Goal: Information Seeking & Learning: Find specific page/section

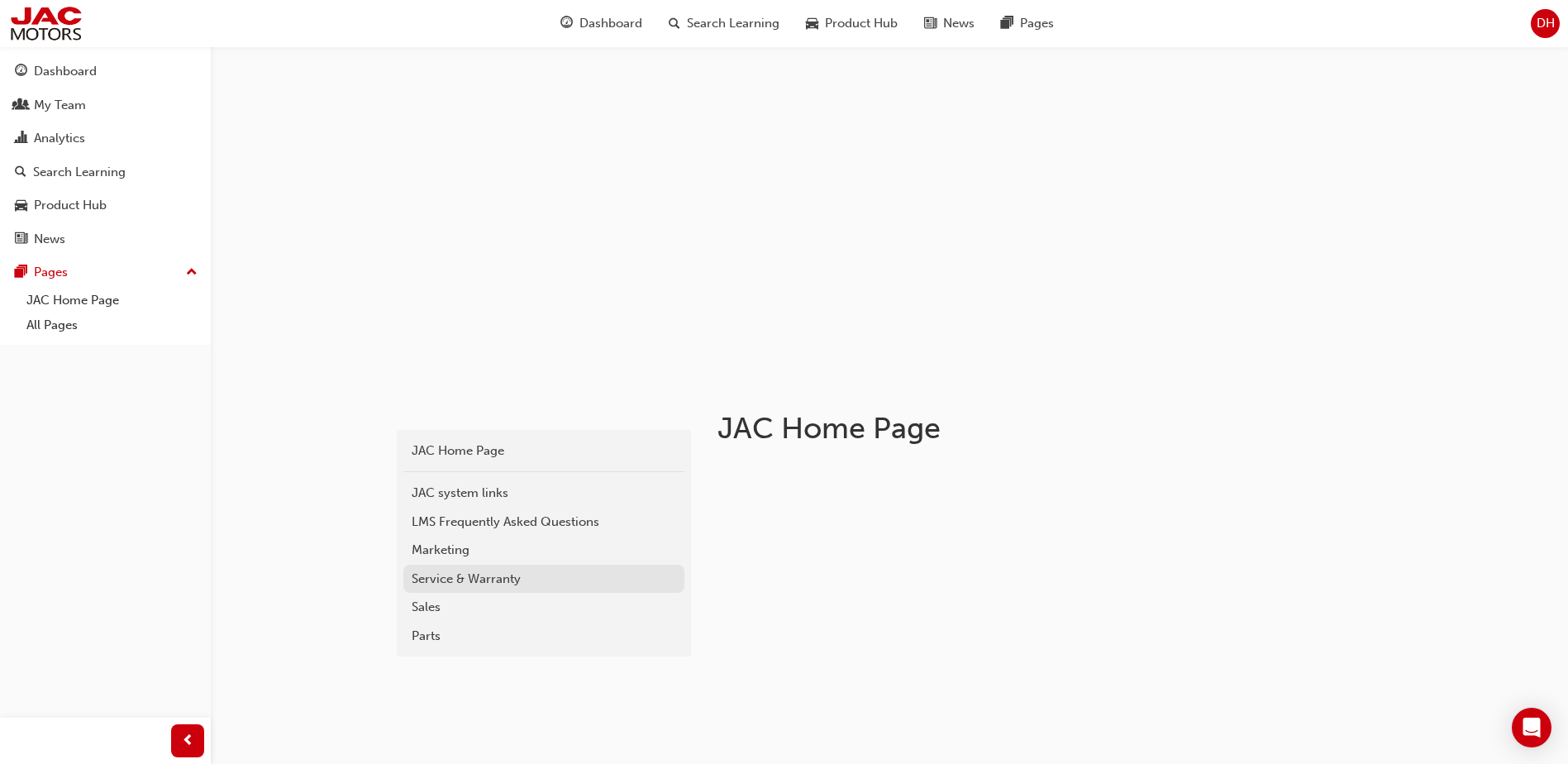
click at [524, 580] on div "Service & Warranty" at bounding box center [544, 578] width 264 height 19
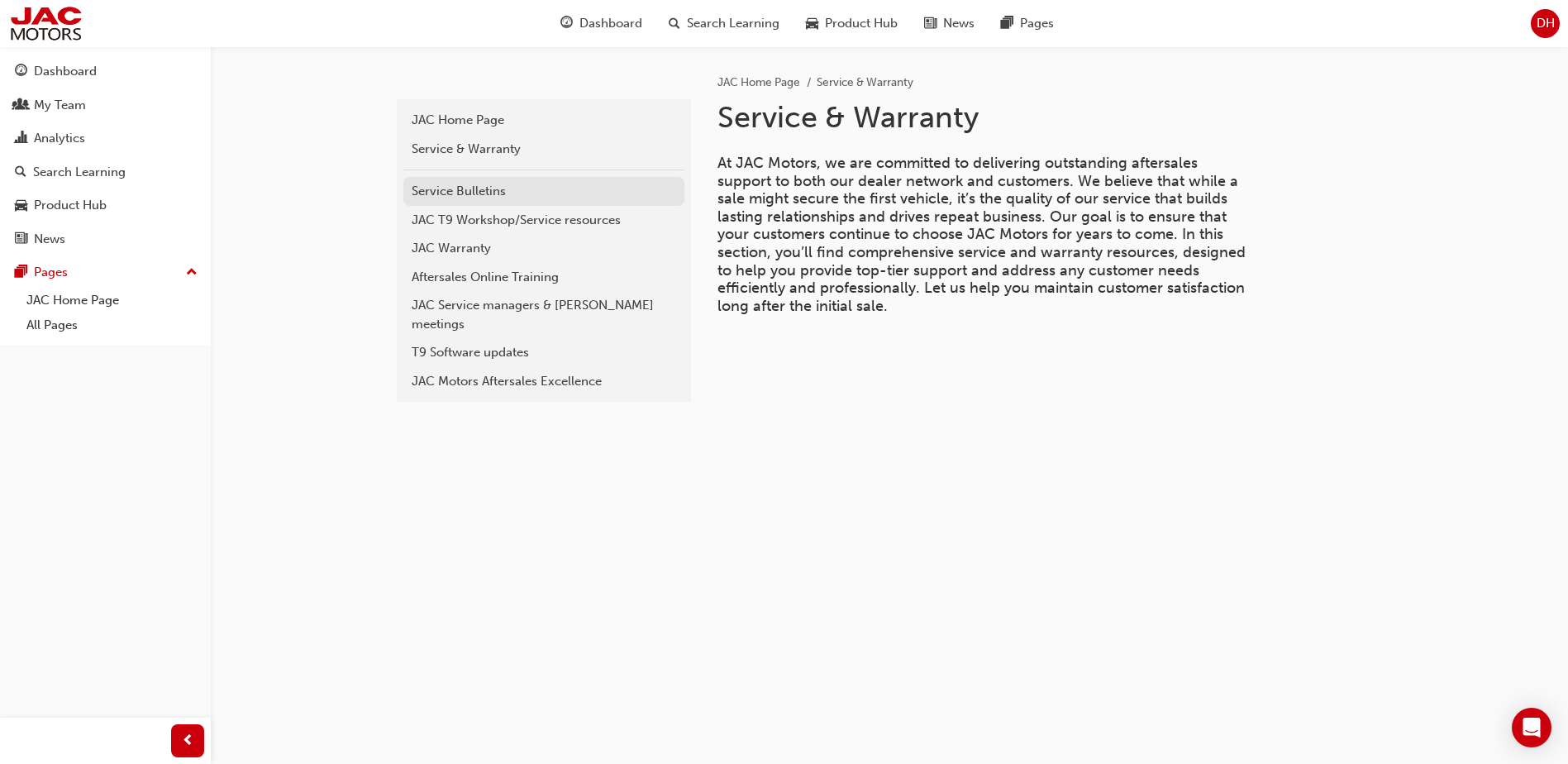
click at [533, 189] on div "Service Bulletins" at bounding box center [544, 191] width 264 height 19
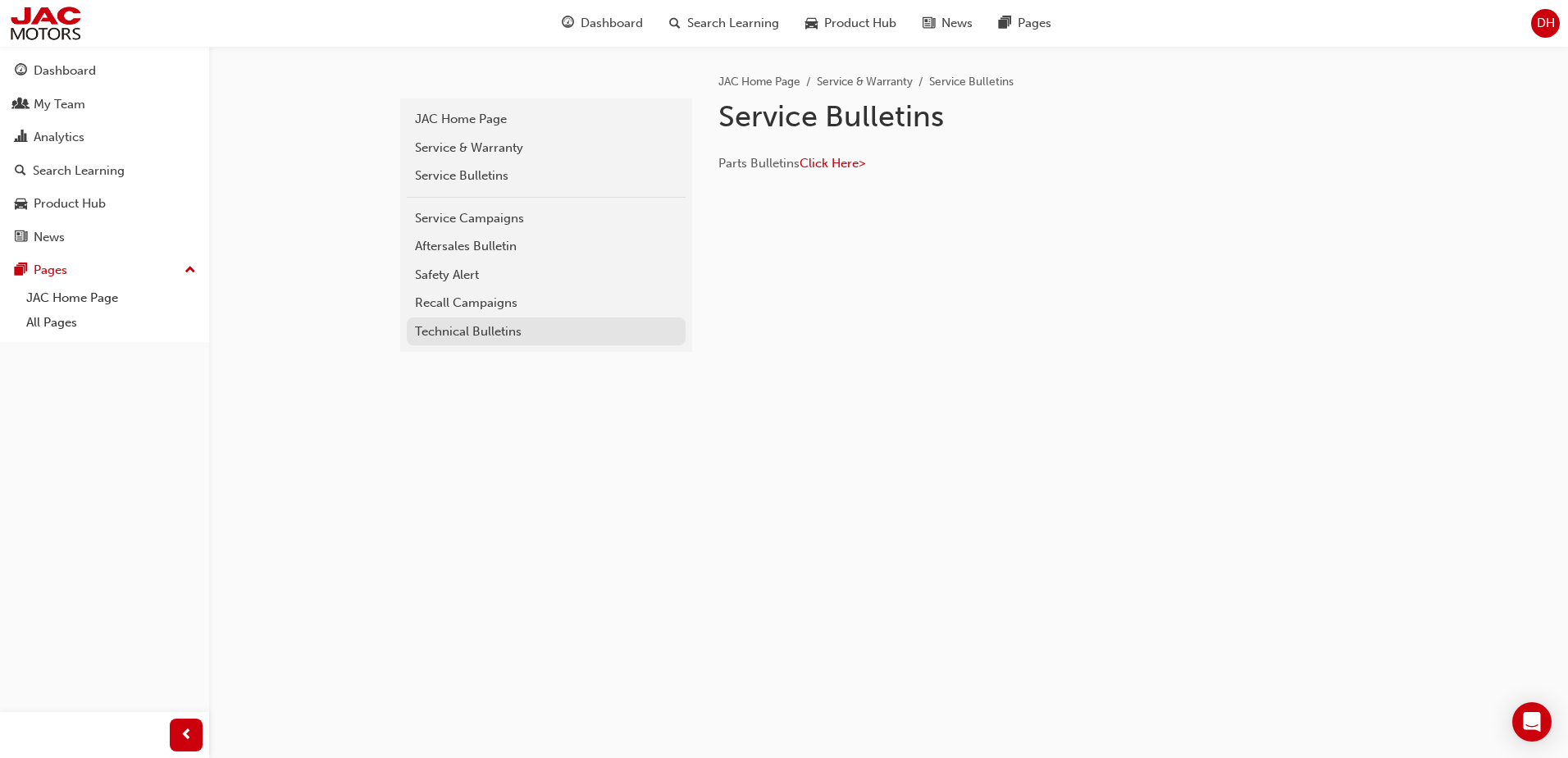
click at [573, 344] on link "Technical Bulletins" at bounding box center [546, 331] width 279 height 29
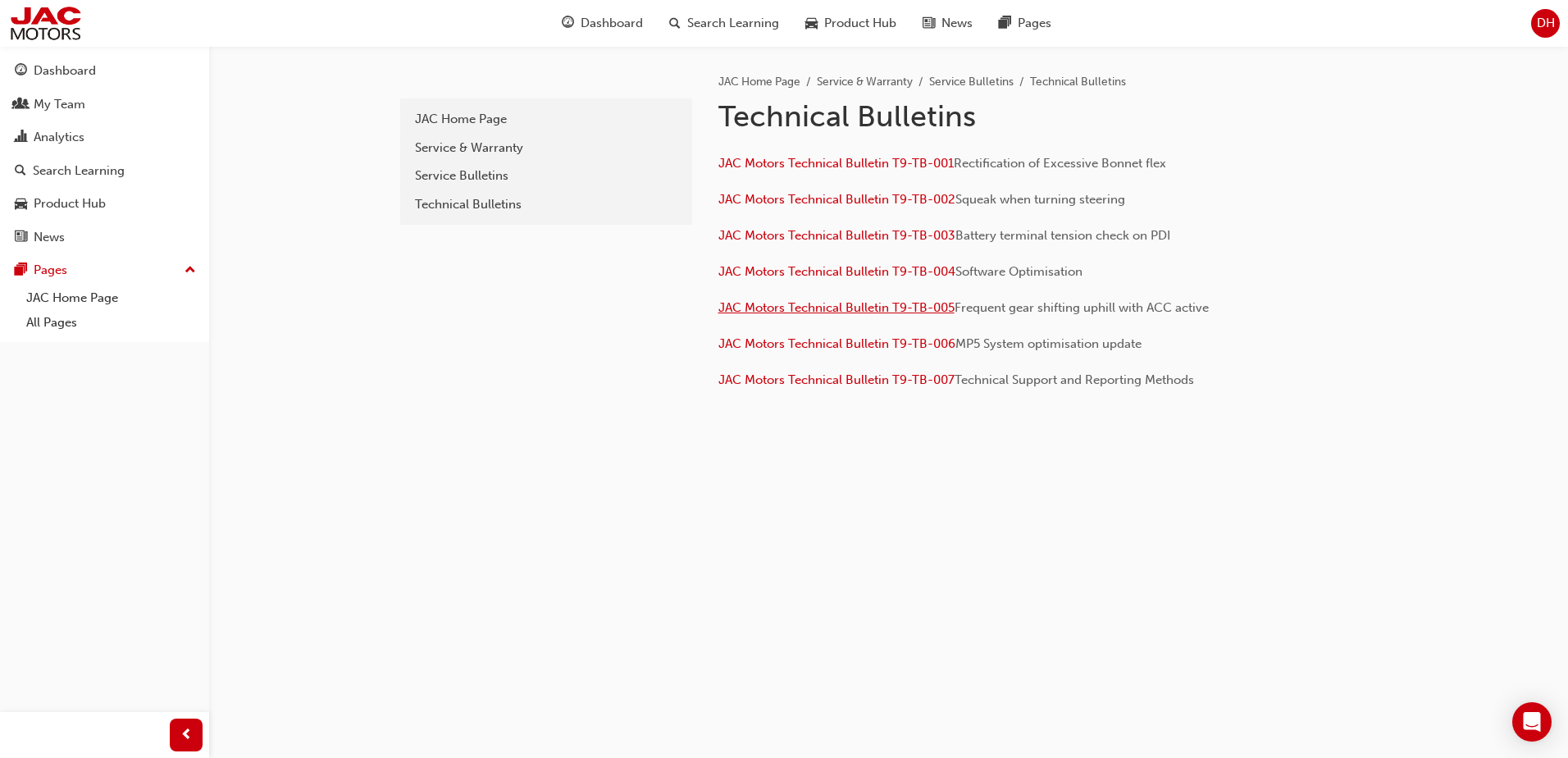
click at [804, 310] on span "JAC Motors Technical Bulletin T9-TB-005" at bounding box center [837, 307] width 237 height 15
